Goal: Task Accomplishment & Management: Manage account settings

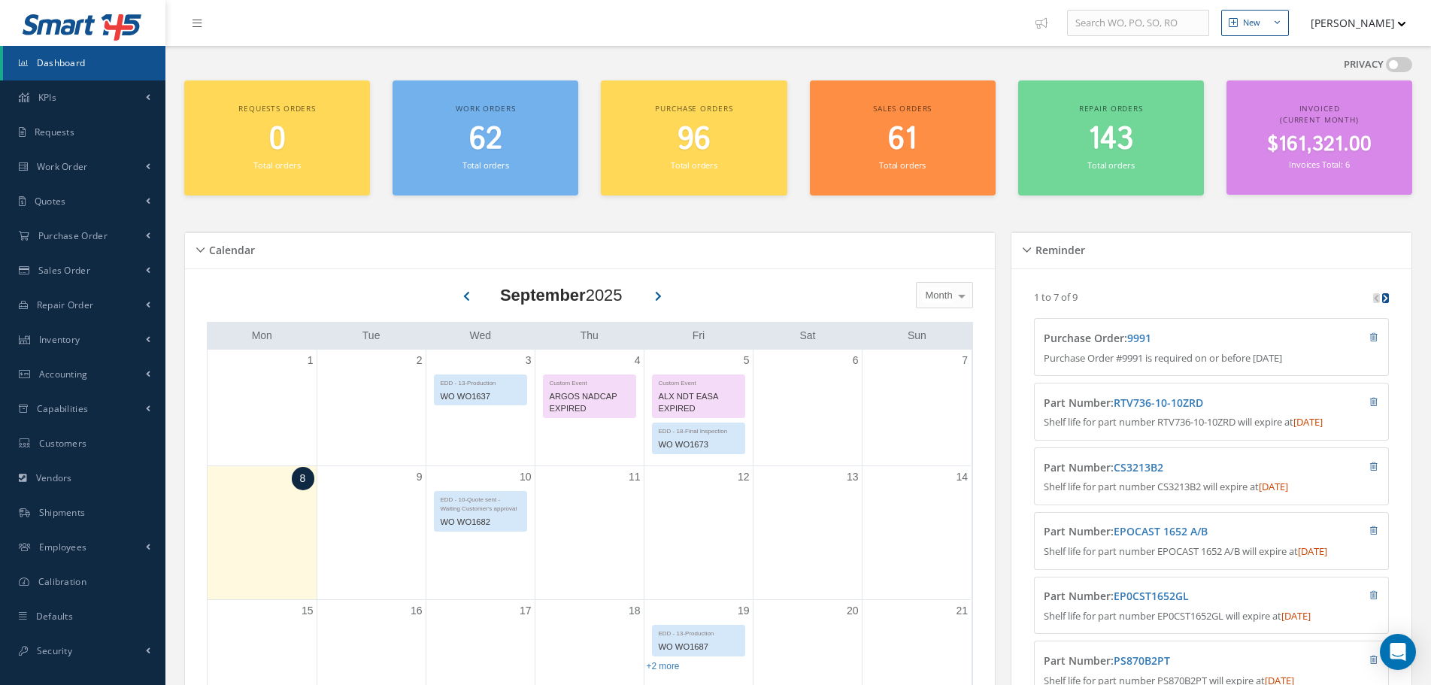
click at [1310, 33] on button "[PERSON_NAME]" at bounding box center [1351, 22] width 110 height 29
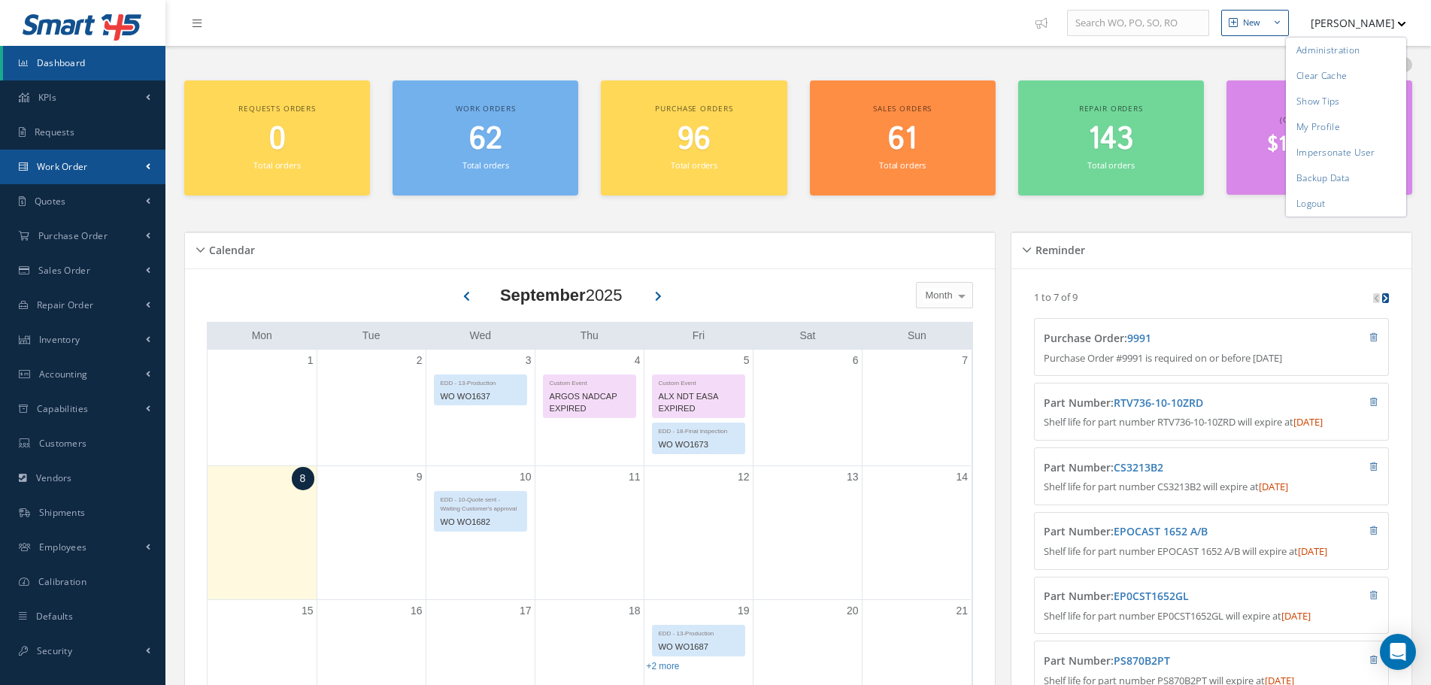
click at [71, 180] on link "Work Order" at bounding box center [82, 167] width 165 height 35
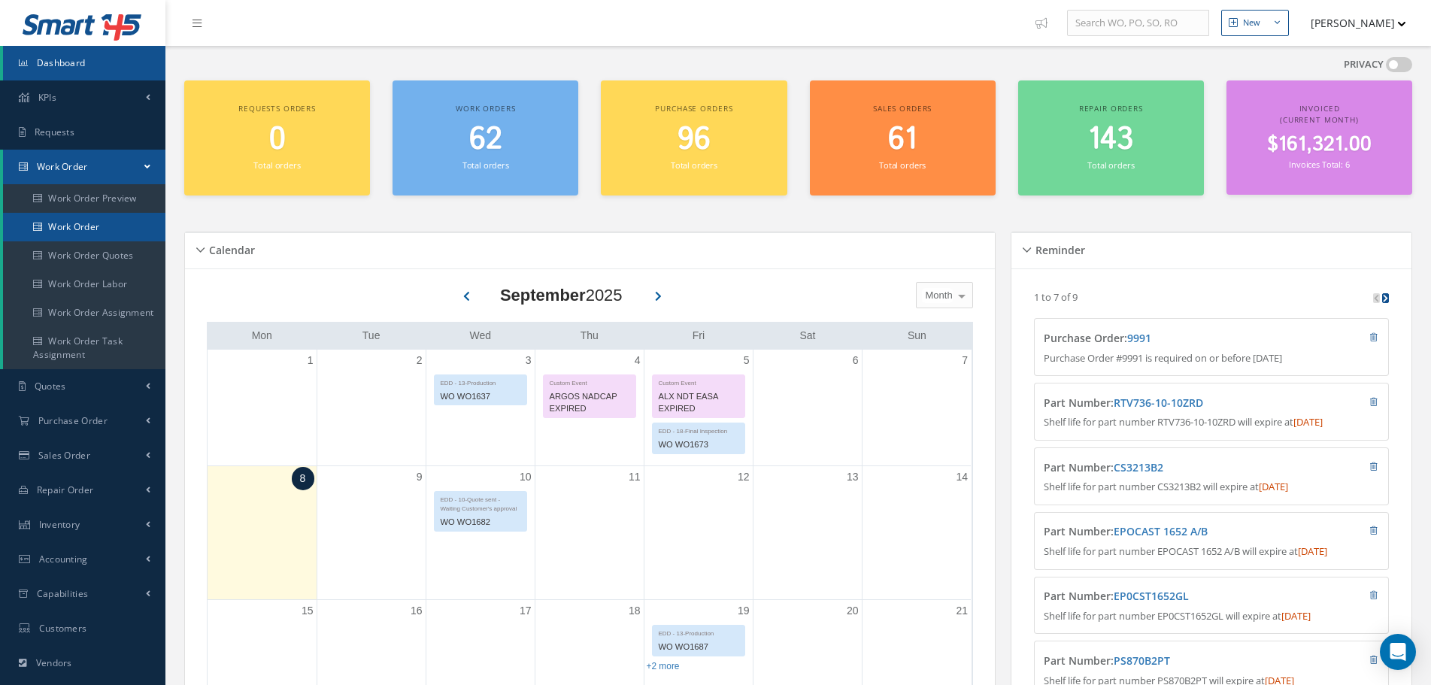
click at [83, 223] on link "Work Order" at bounding box center [84, 227] width 162 height 29
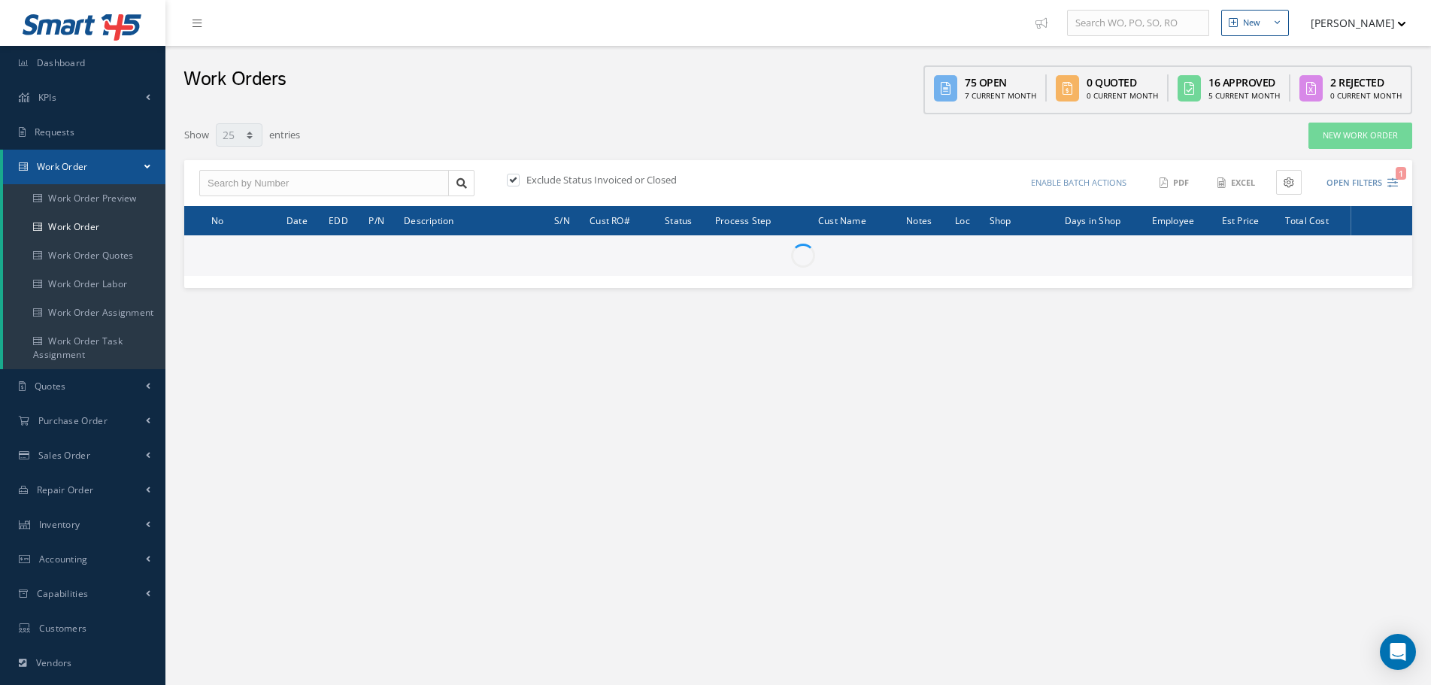
select select "25"
click at [260, 199] on div "Exclude Status Invoiced or Closed Enable batch actions Update Work Orders Close…" at bounding box center [798, 183] width 1228 height 47
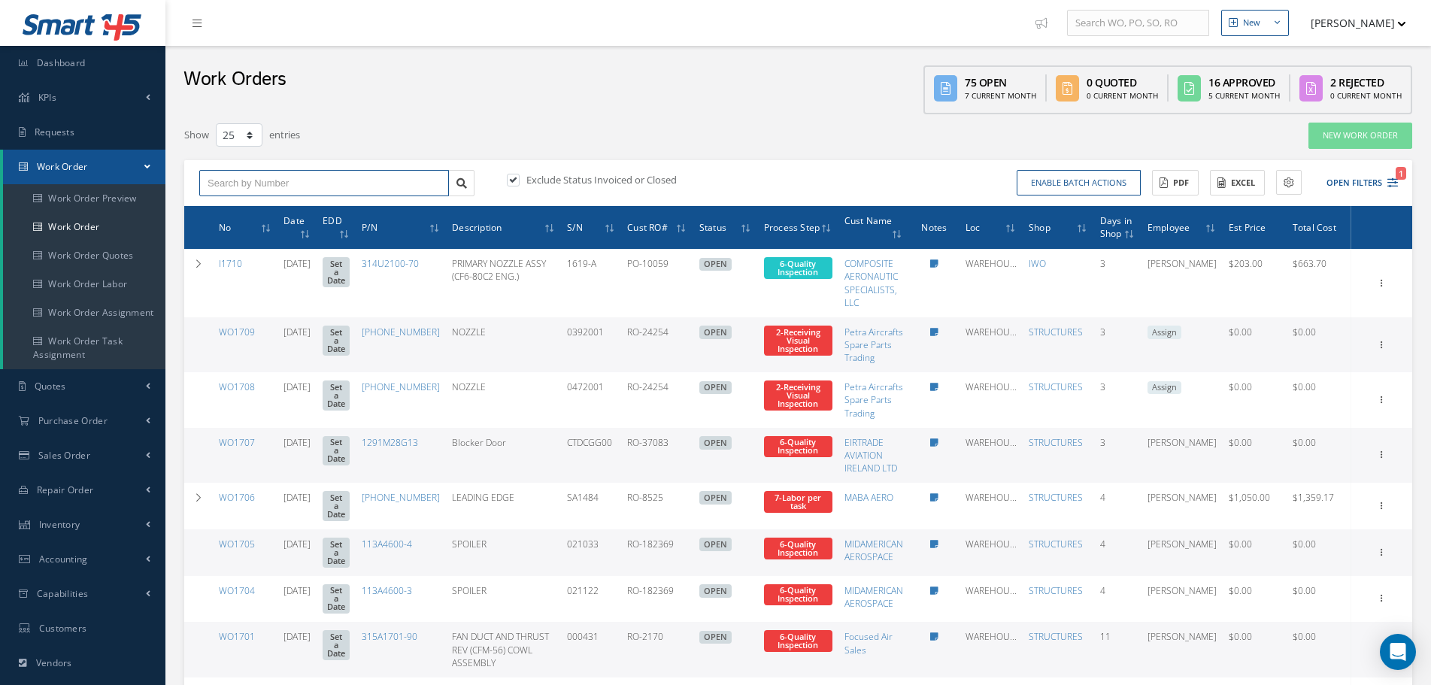
click at [260, 181] on input "text" at bounding box center [324, 183] width 250 height 27
paste input "1685"
type input "1685"
click at [544, 184] on label "Exclude Status Invoiced or Closed" at bounding box center [600, 180] width 154 height 14
click at [516, 184] on input "checkbox" at bounding box center [512, 181] width 10 height 10
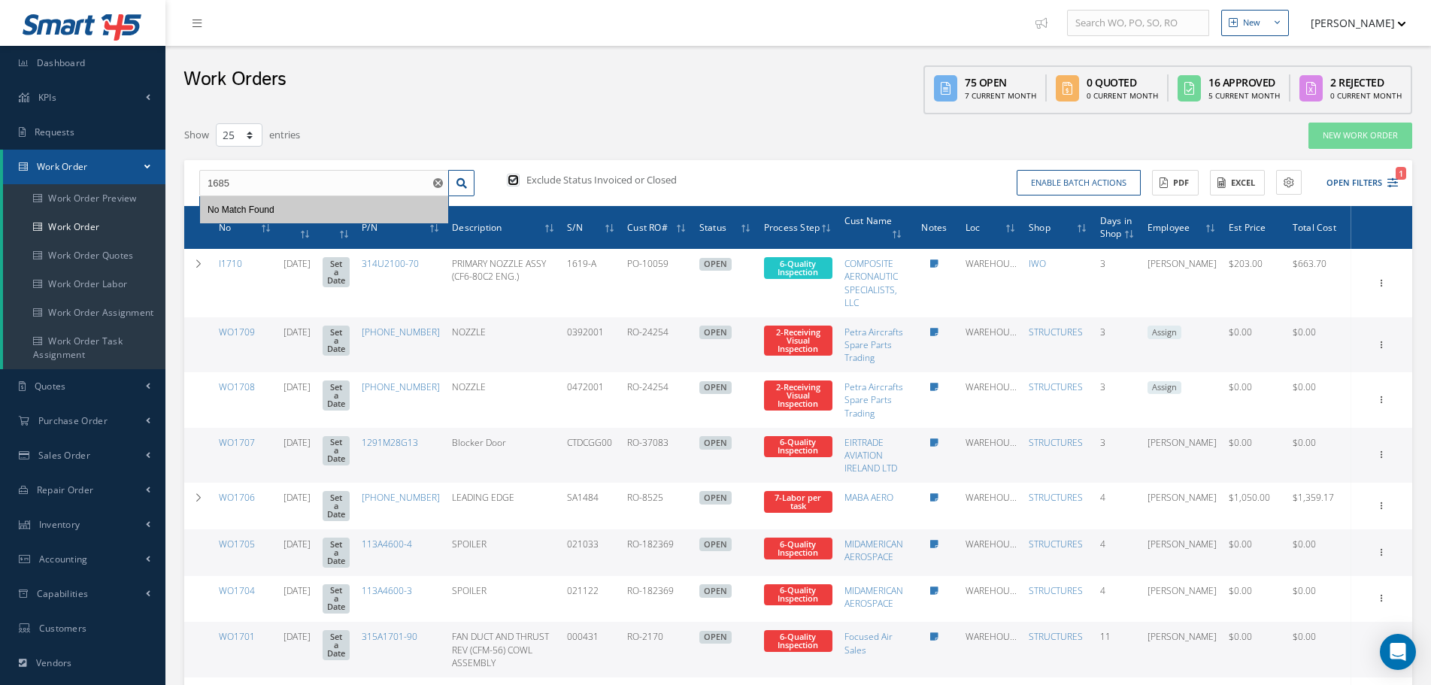
checkbox input "false"
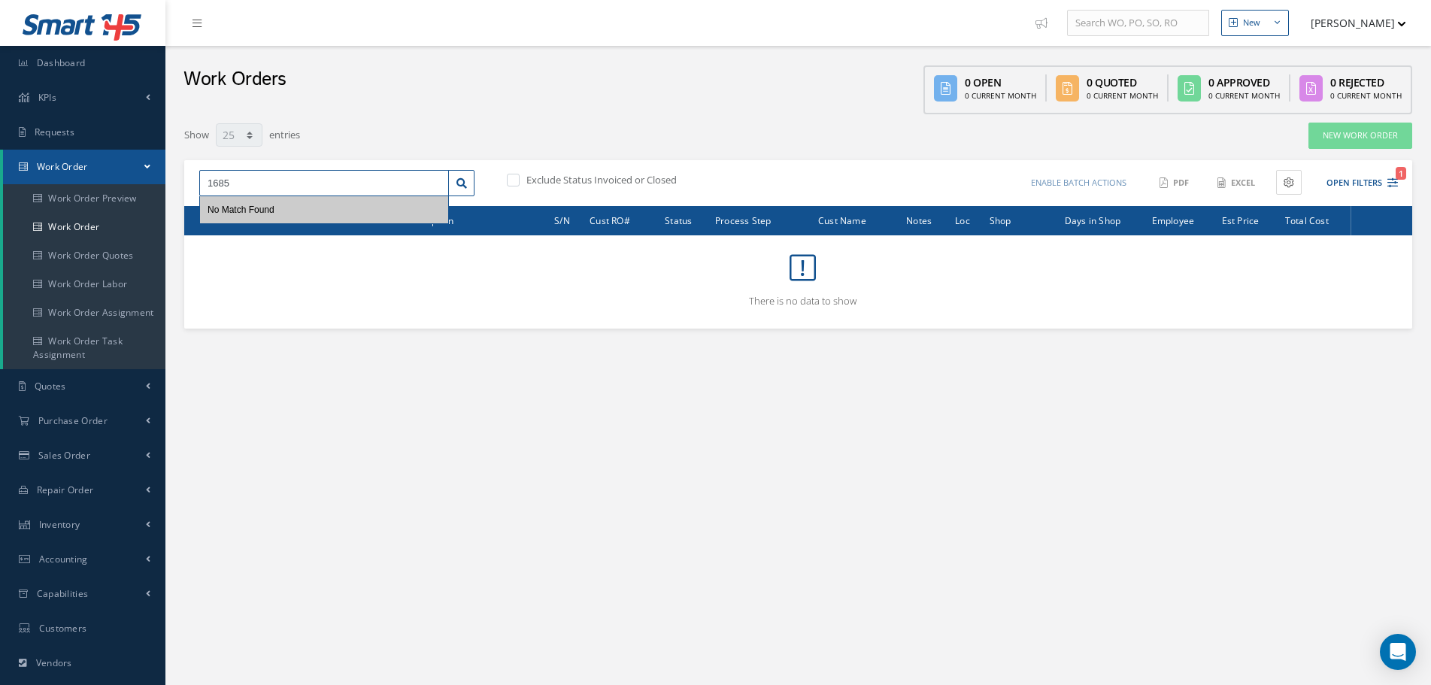
click at [291, 183] on input "1685" at bounding box center [324, 183] width 250 height 27
click at [204, 186] on input "1685" at bounding box center [324, 183] width 250 height 27
type input "I1685"
click at [456, 188] on icon at bounding box center [461, 183] width 11 height 11
click at [442, 178] on icon "Reset" at bounding box center [438, 183] width 10 height 10
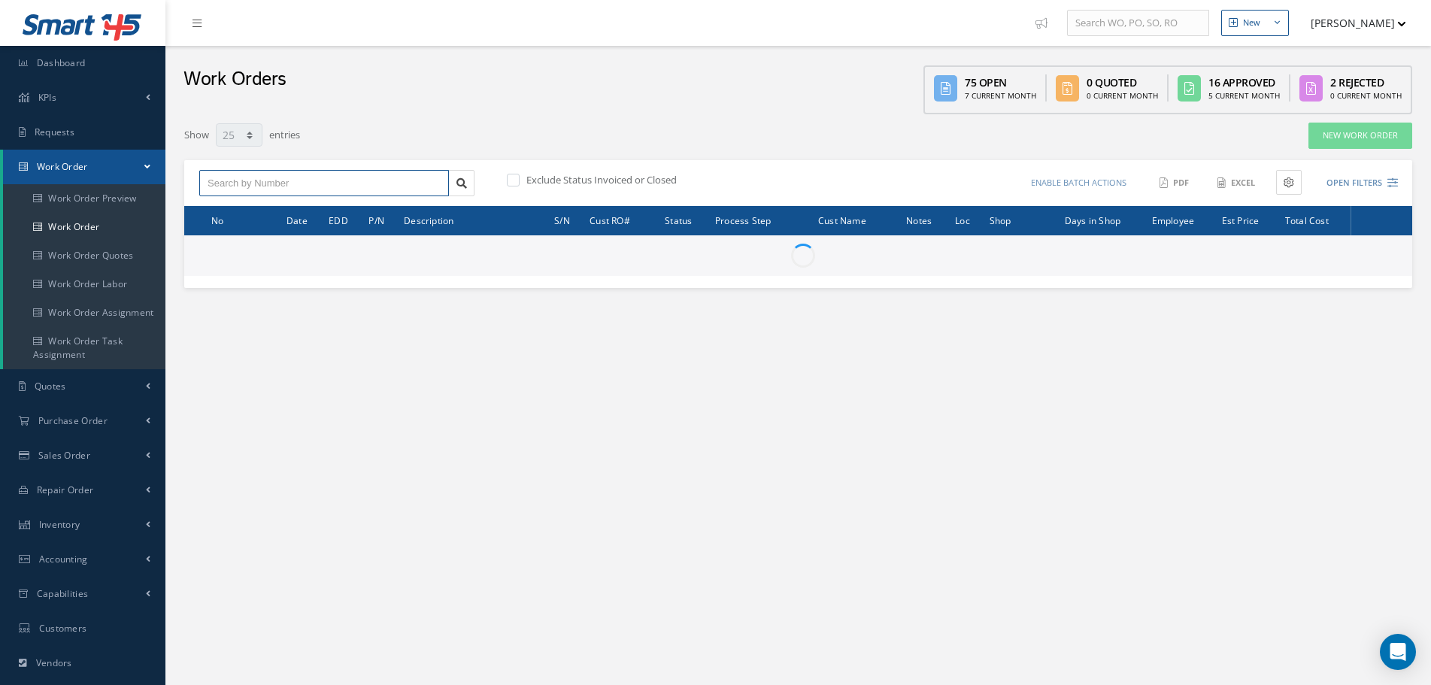
click at [365, 194] on input "text" at bounding box center [324, 183] width 250 height 27
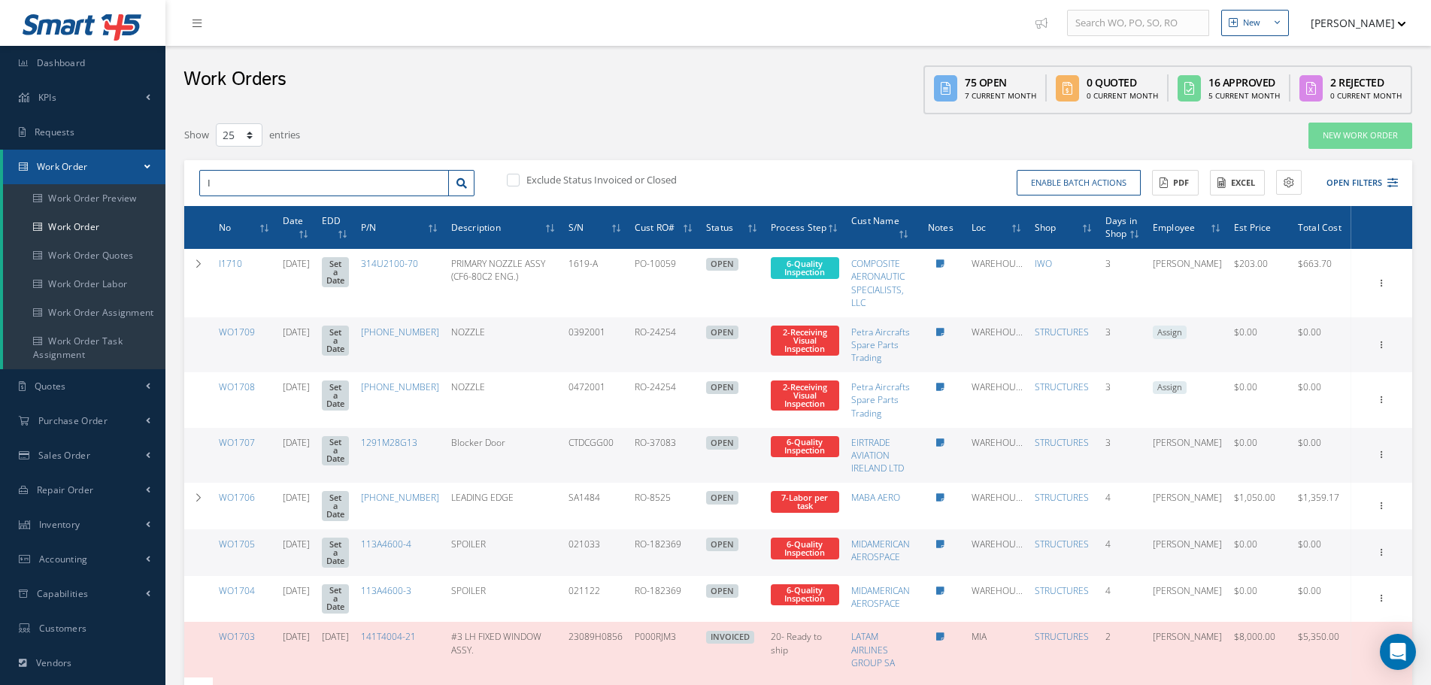
paste input "1685"
click at [482, 186] on div "I1685 No Match Found" at bounding box center [337, 183] width 298 height 27
click at [460, 185] on icon at bounding box center [461, 183] width 11 height 11
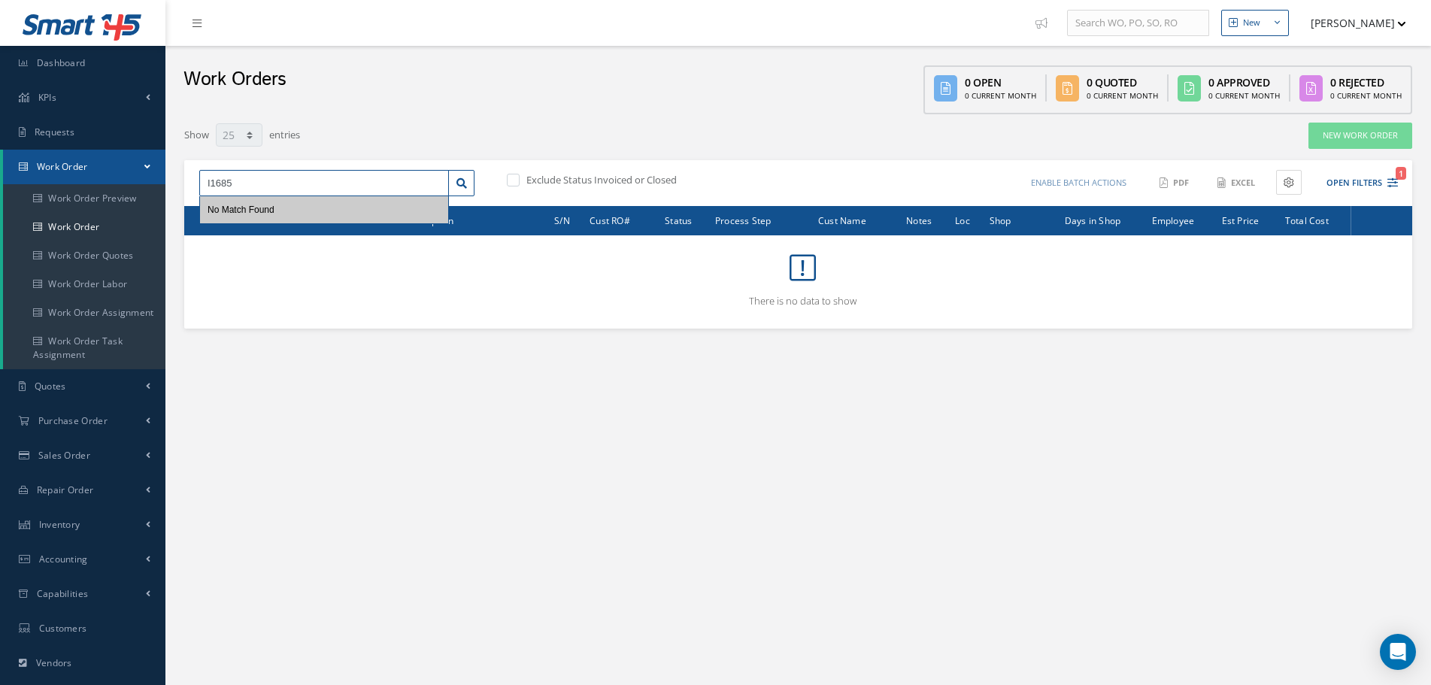
drag, startPoint x: 239, startPoint y: 178, endPoint x: 214, endPoint y: 178, distance: 24.8
click at [214, 178] on input "I1685" at bounding box center [324, 183] width 250 height 27
click at [322, 195] on input "I1710" at bounding box center [324, 183] width 250 height 27
type input "I1710"
click at [326, 201] on div "I1710" at bounding box center [324, 209] width 248 height 27
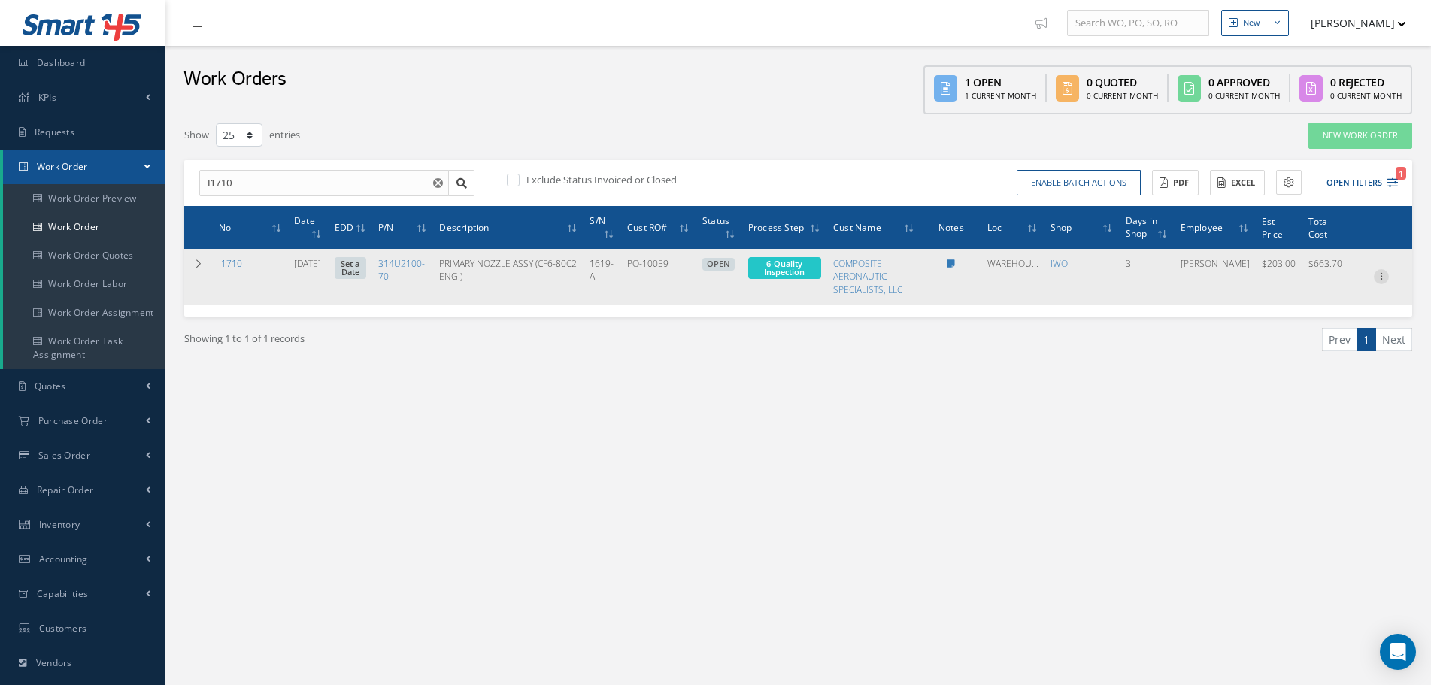
click at [1385, 279] on icon at bounding box center [1381, 275] width 15 height 12
click at [1347, 296] on link "Edit" at bounding box center [1312, 306] width 119 height 20
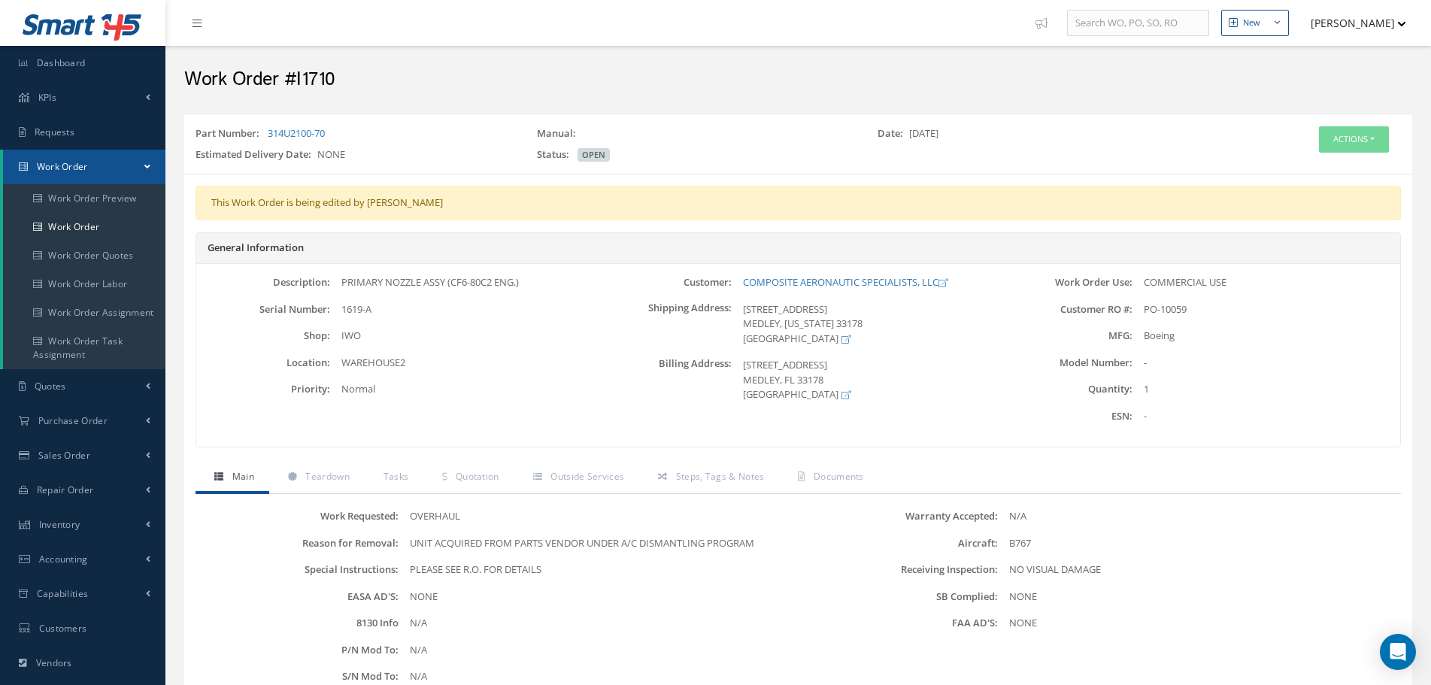
drag, startPoint x: 471, startPoint y: 198, endPoint x: 370, endPoint y: 210, distance: 102.1
click at [370, 210] on div "This Work Order is being edited by Fernando Salomo" at bounding box center [797, 203] width 1205 height 35
click at [1365, 18] on button "[PERSON_NAME]" at bounding box center [1351, 22] width 110 height 29
click at [720, 156] on div "Status: OPEN" at bounding box center [696, 157] width 341 height 21
click at [1373, 19] on button "[PERSON_NAME]" at bounding box center [1351, 22] width 110 height 29
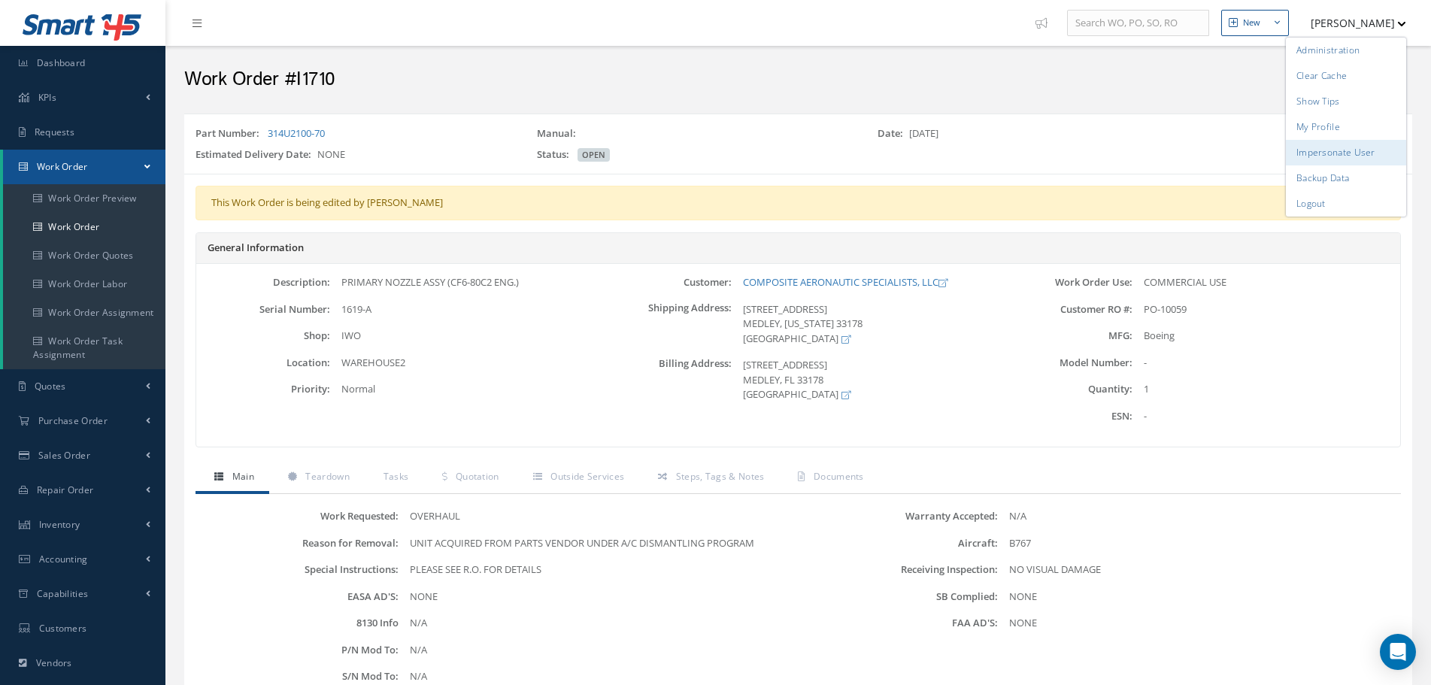
click at [1350, 157] on link "Impersonate User" at bounding box center [1346, 153] width 120 height 26
